Goal: Navigation & Orientation: Find specific page/section

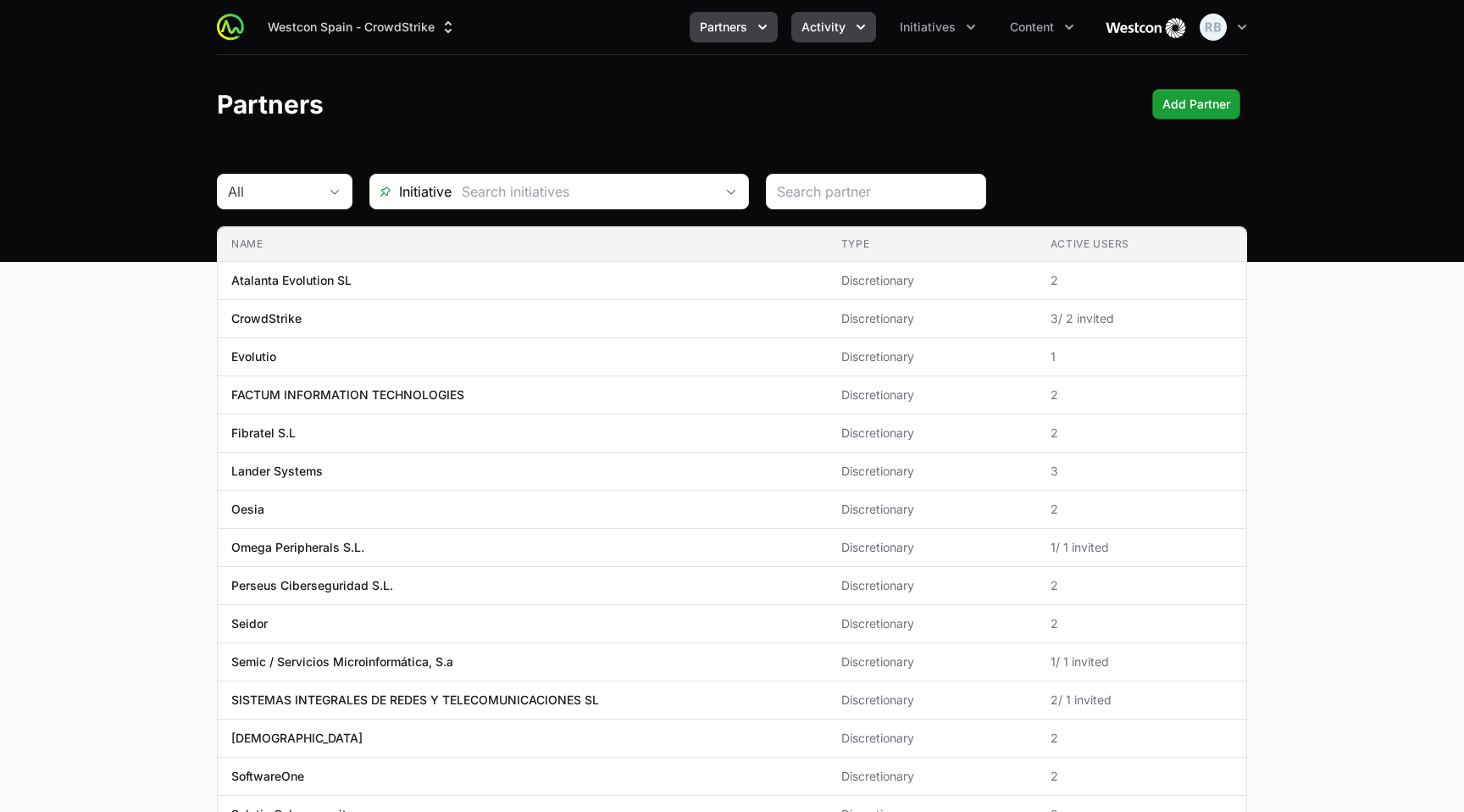
click at [852, 33] on button "Activity" at bounding box center [834, 27] width 85 height 31
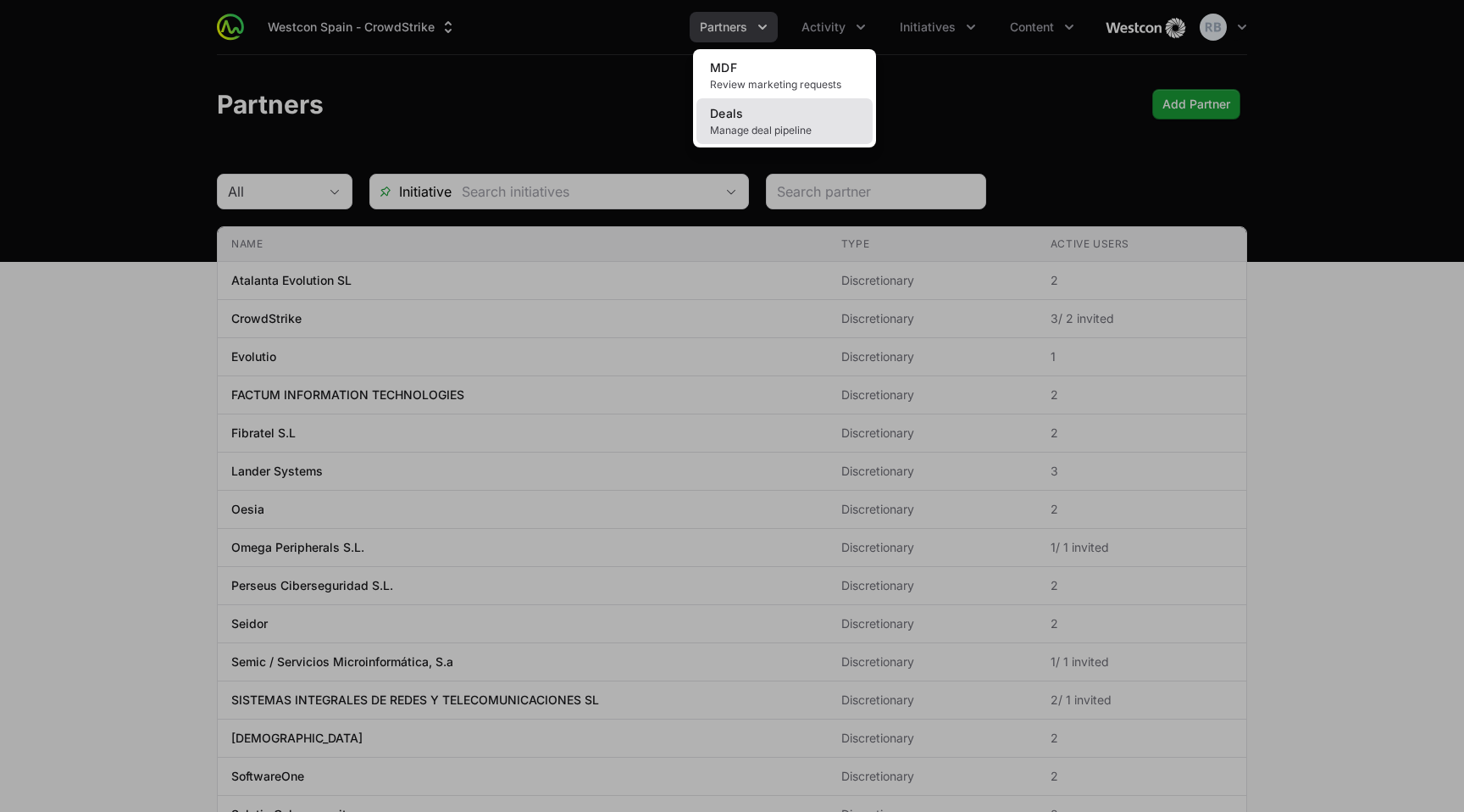
click at [784, 130] on span "Manage deal pipeline" at bounding box center [784, 131] width 150 height 14
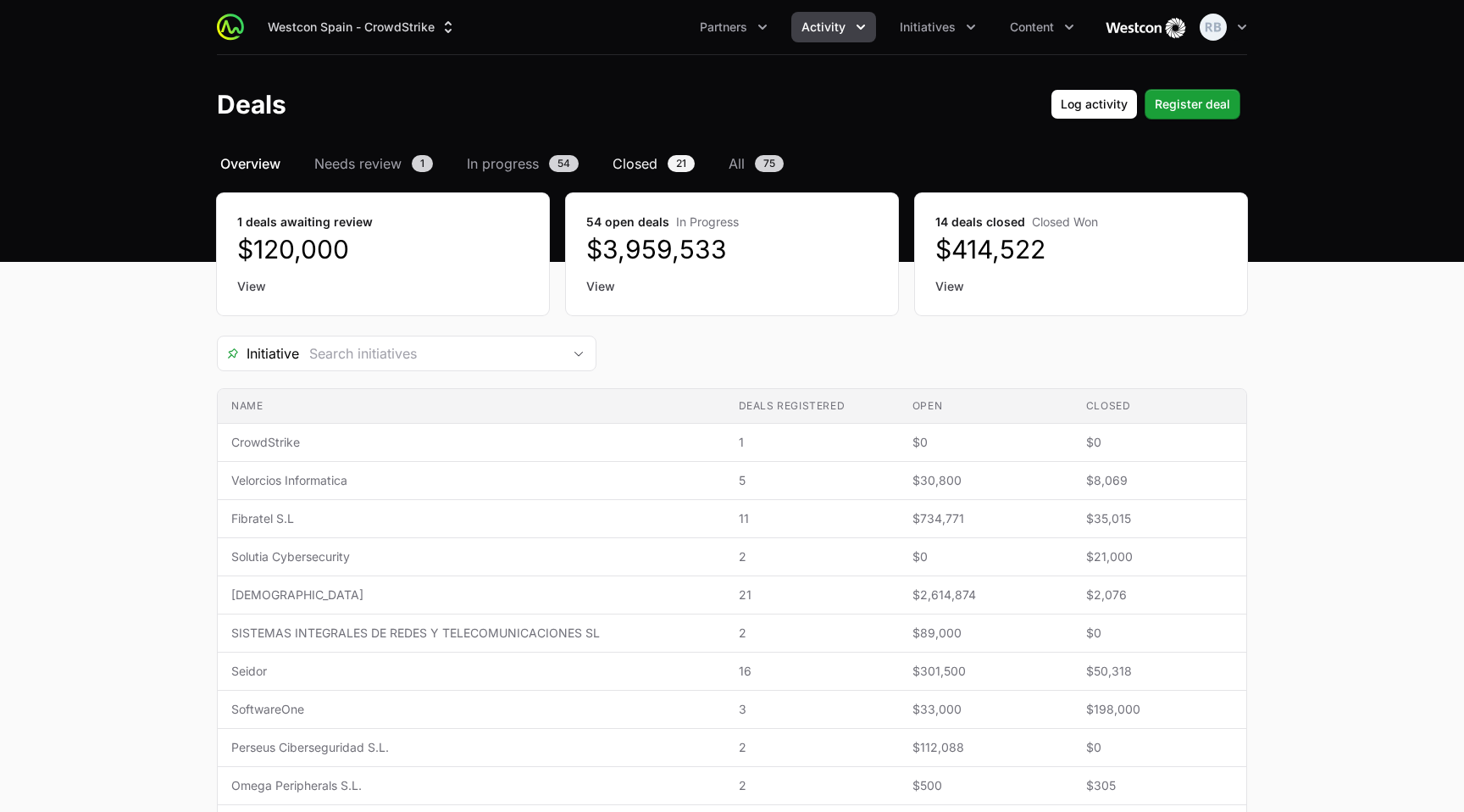
click at [643, 166] on span "Closed" at bounding box center [635, 163] width 45 height 21
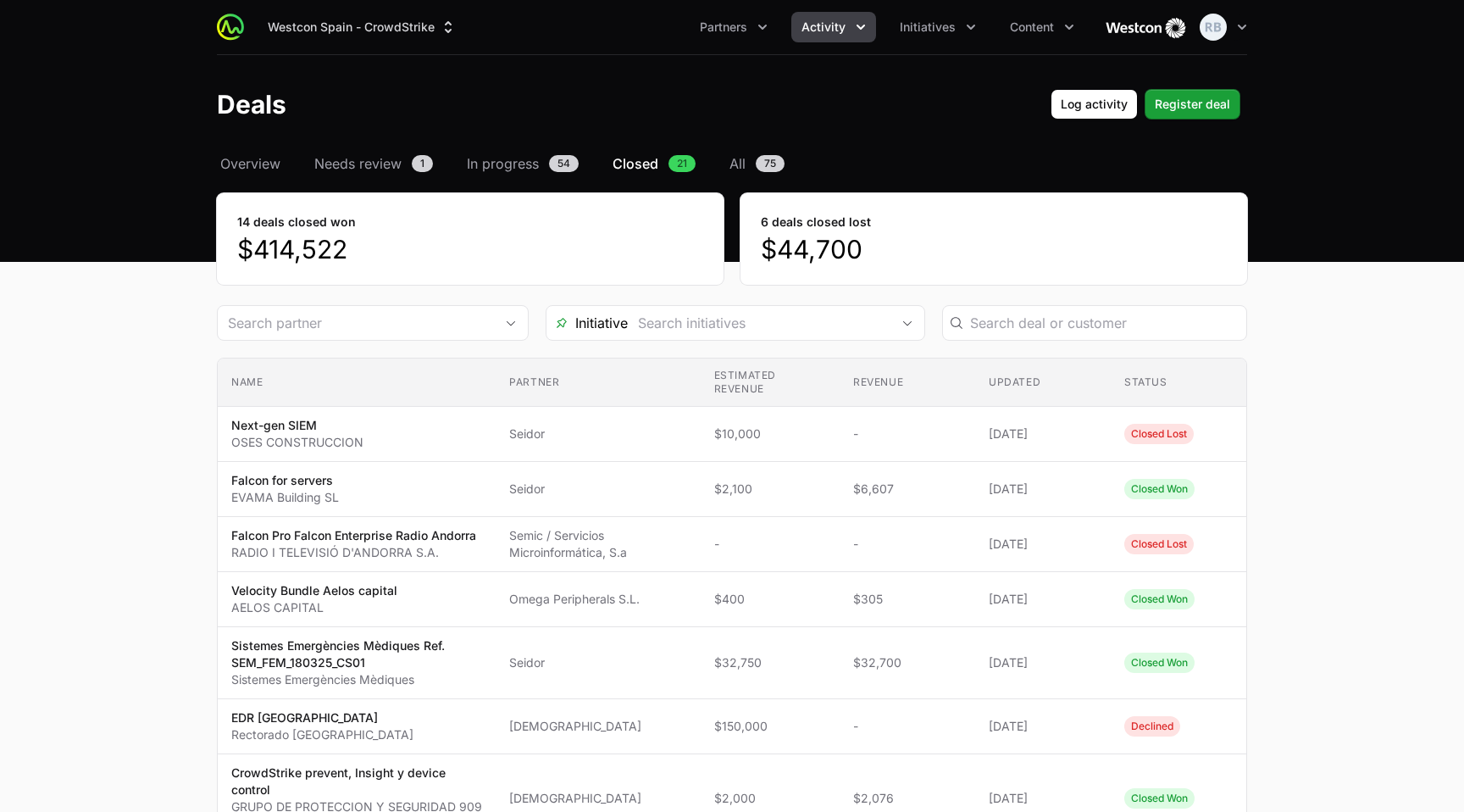
click at [647, 166] on span "Closed" at bounding box center [636, 163] width 46 height 21
click at [514, 161] on span "In progress" at bounding box center [502, 163] width 72 height 21
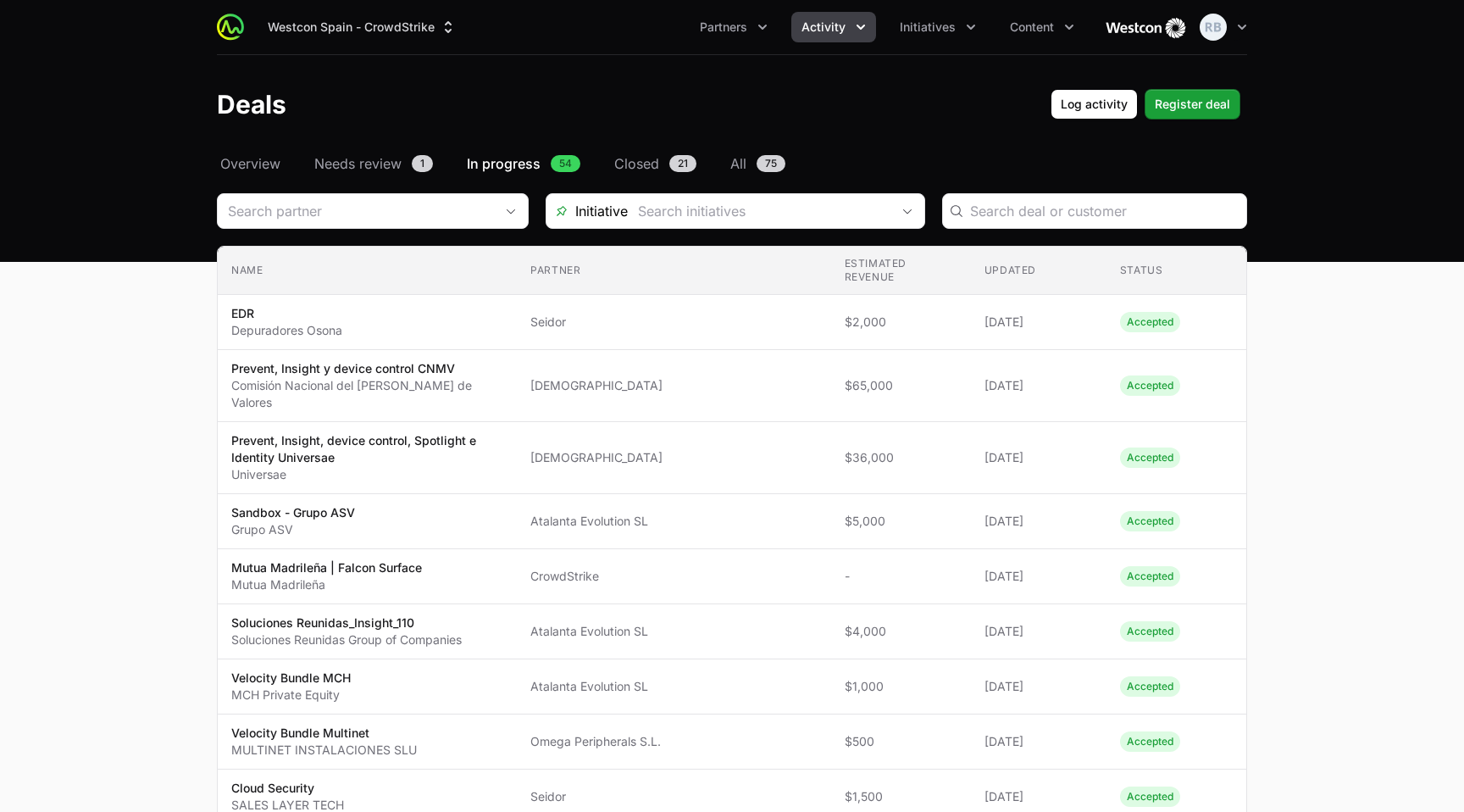
click at [523, 164] on span "In progress" at bounding box center [503, 163] width 73 height 21
click at [264, 168] on span "Overview" at bounding box center [250, 163] width 60 height 21
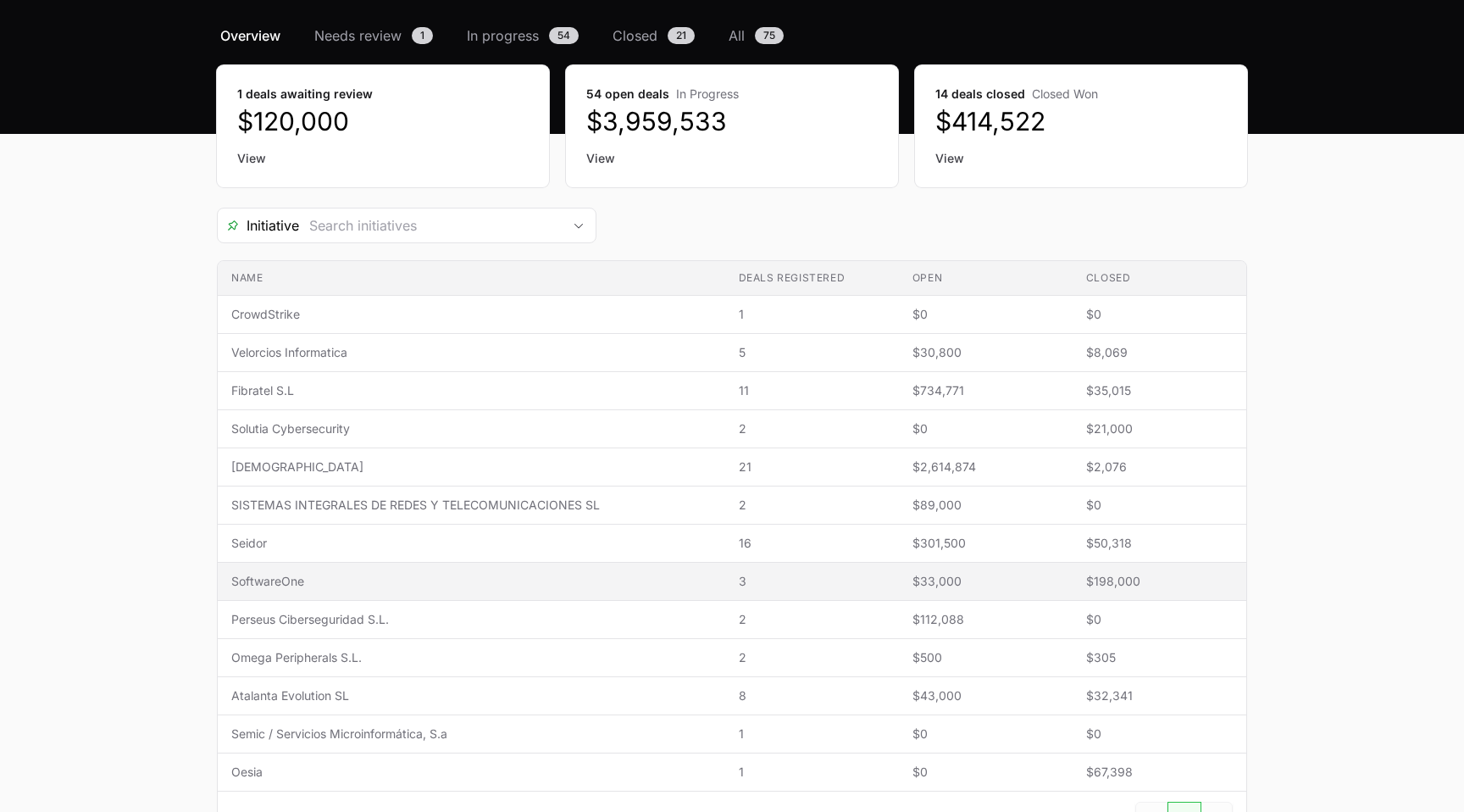
scroll to position [127, 0]
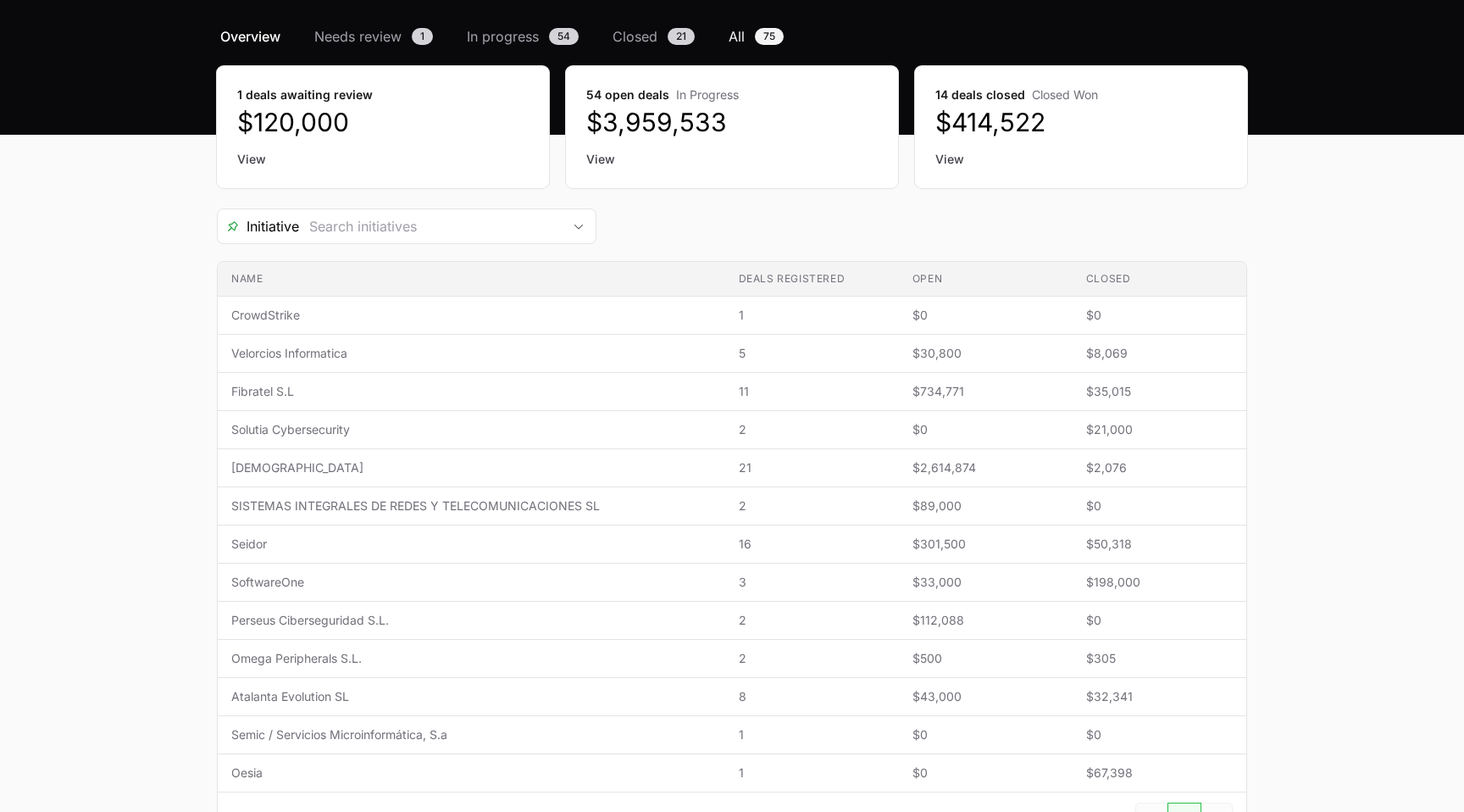
click at [742, 39] on span "All" at bounding box center [737, 37] width 16 height 21
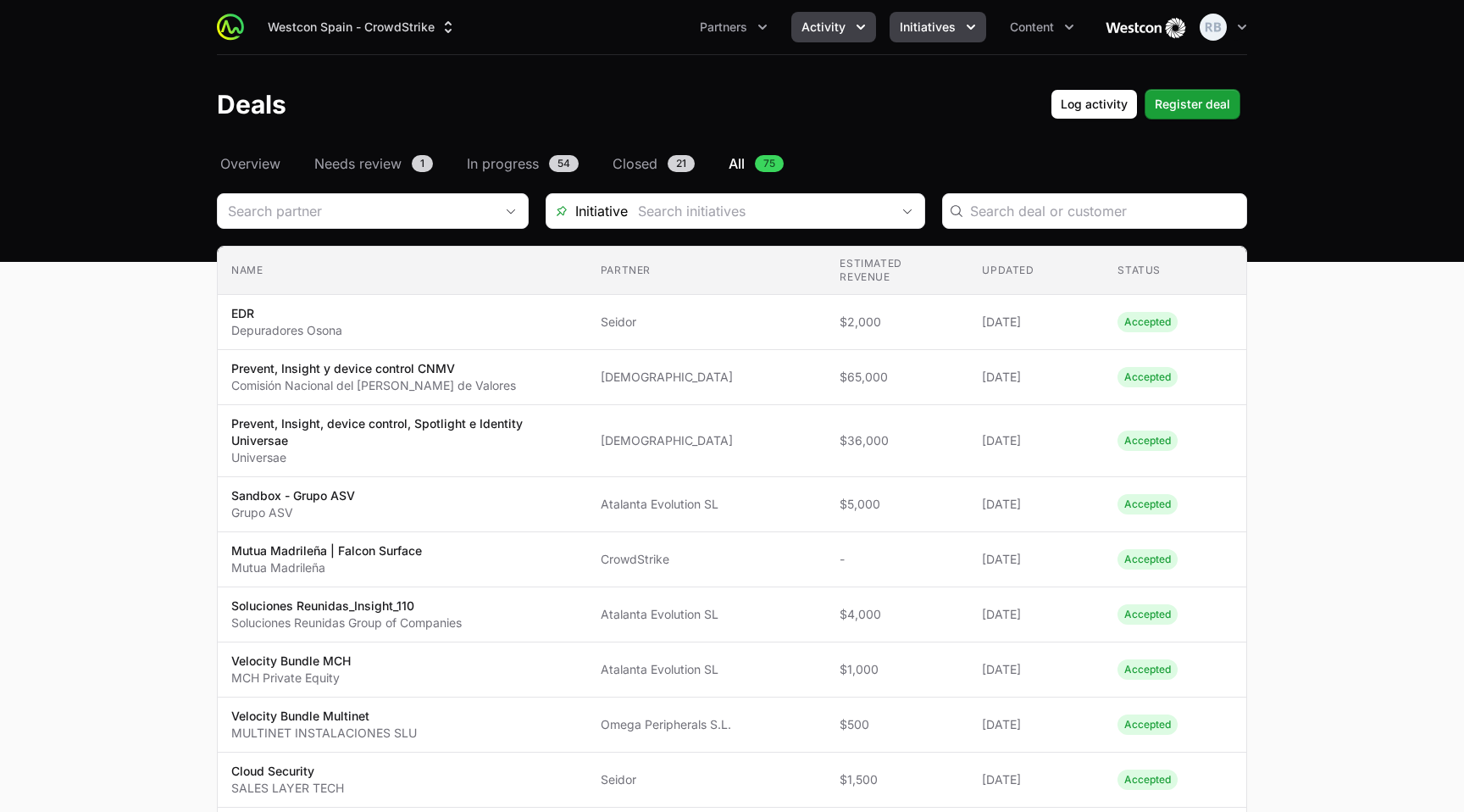
click at [918, 32] on span "Initiatives" at bounding box center [928, 27] width 55 height 17
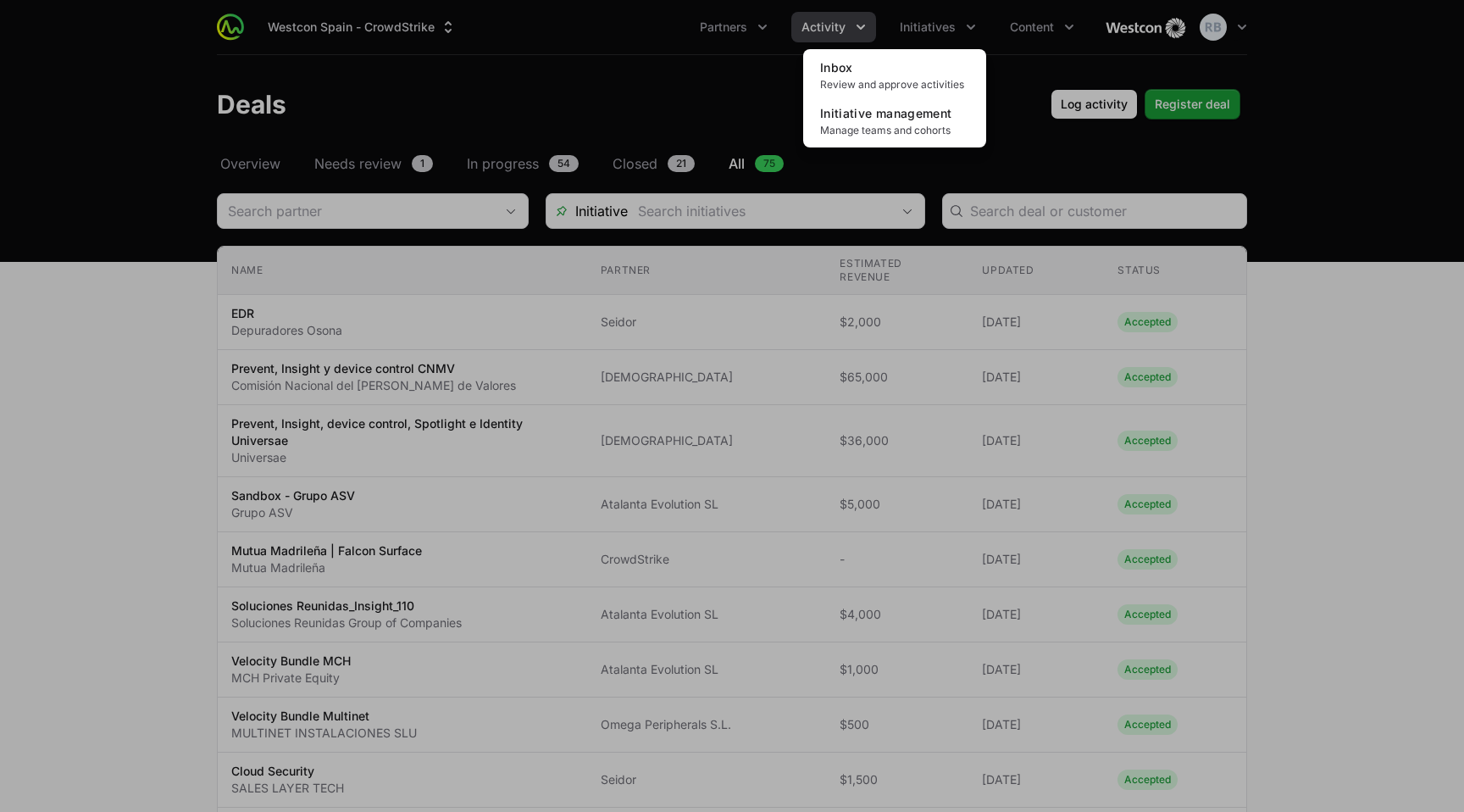
click at [863, 32] on div "Initiatives menu" at bounding box center [732, 406] width 1464 height 812
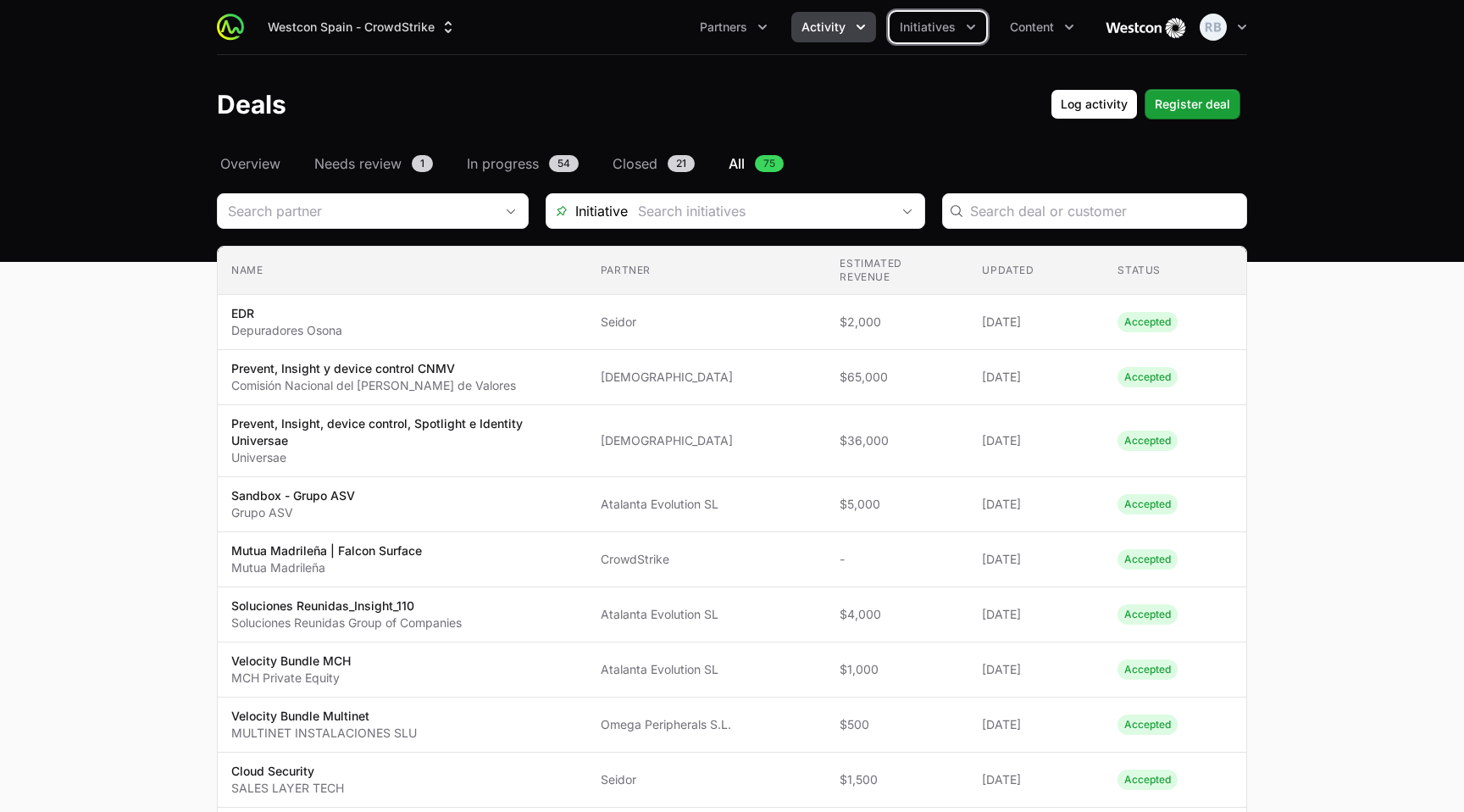
click at [863, 32] on icon "Activity menu" at bounding box center [861, 27] width 17 height 17
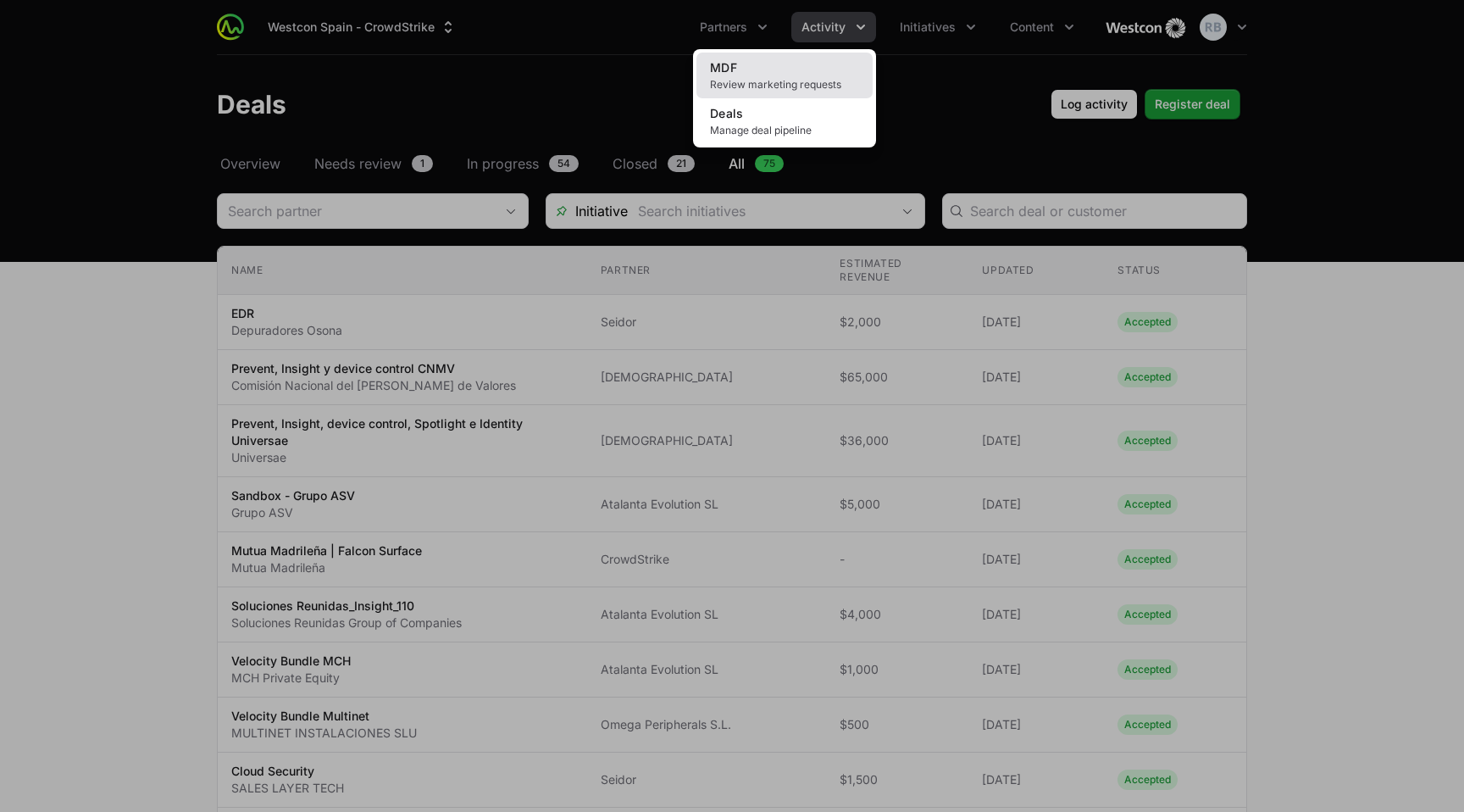
click at [822, 91] on link "MDF Review marketing requests" at bounding box center [784, 75] width 176 height 46
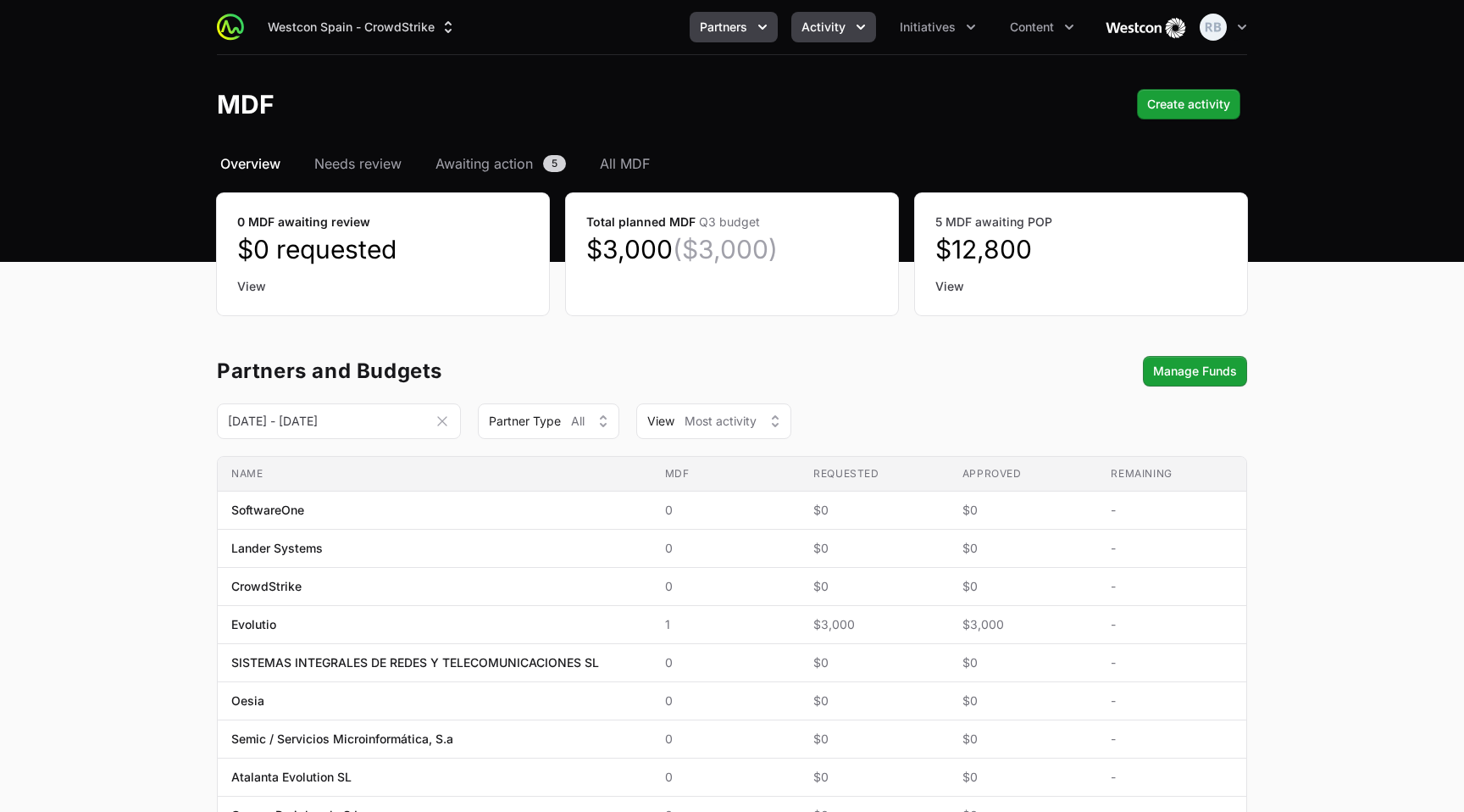
click at [760, 33] on icon "Partners menu" at bounding box center [762, 27] width 17 height 17
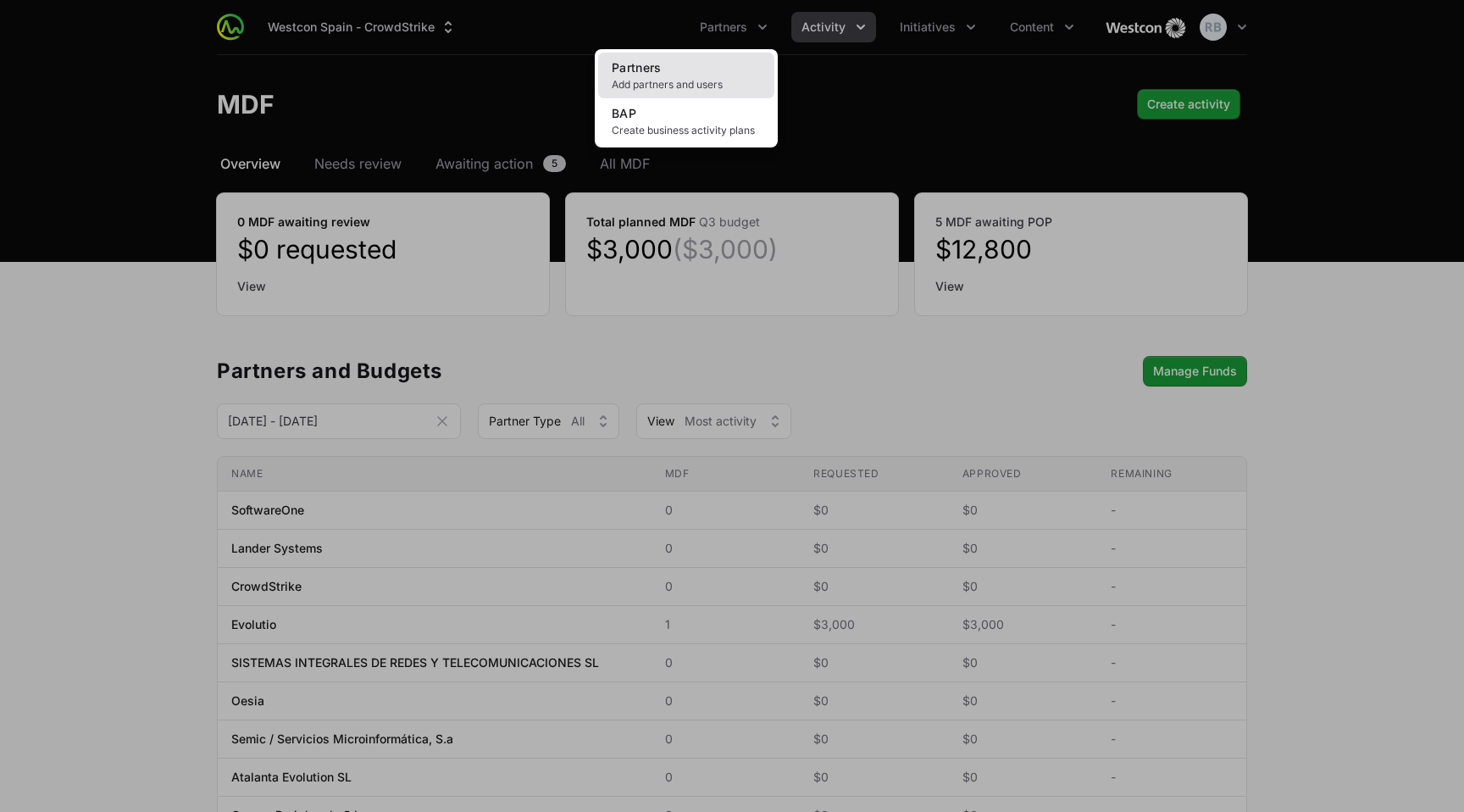
click at [729, 74] on link "Partners Add partners and users" at bounding box center [686, 75] width 176 height 46
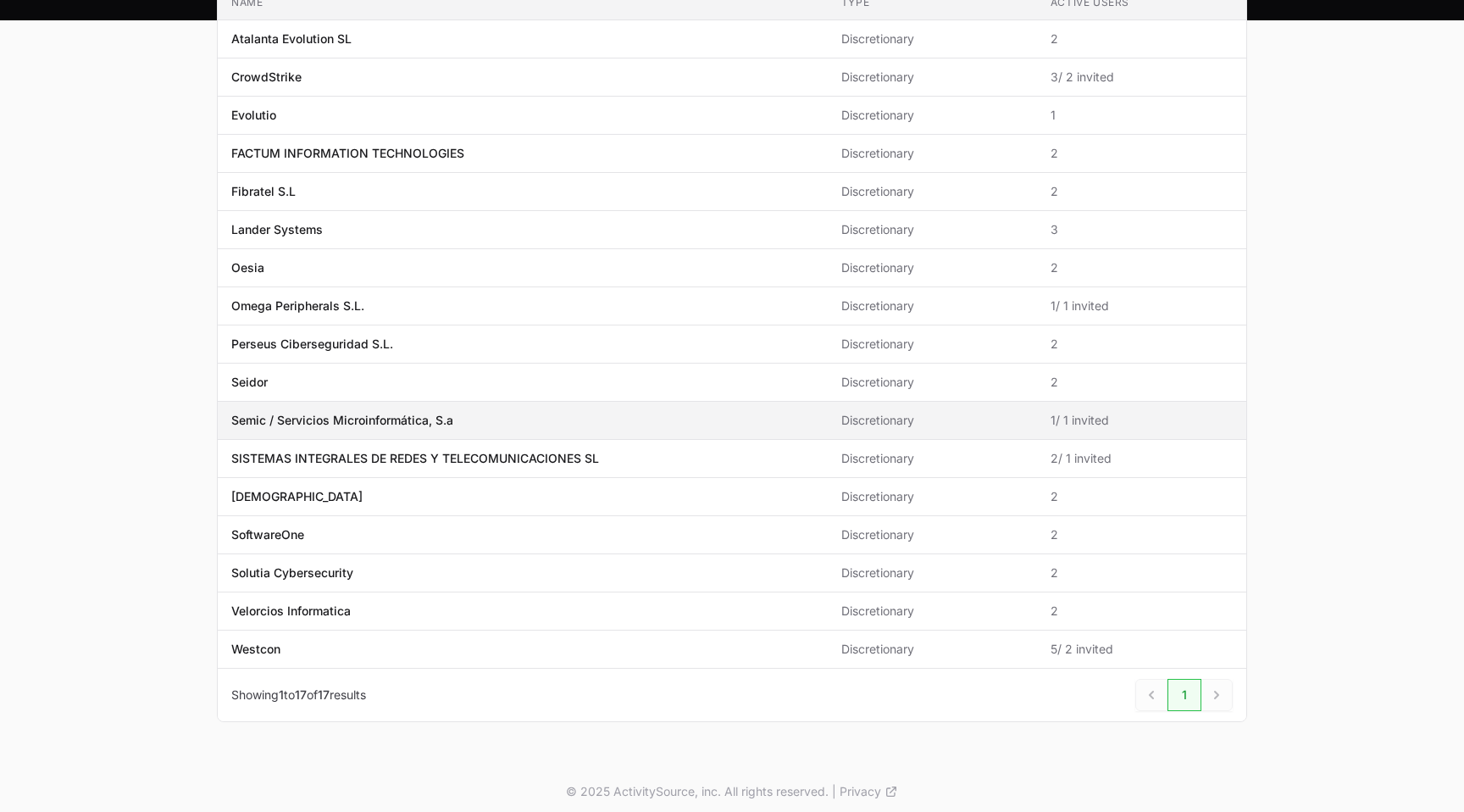
scroll to position [250, 0]
